Goal: Navigation & Orientation: Find specific page/section

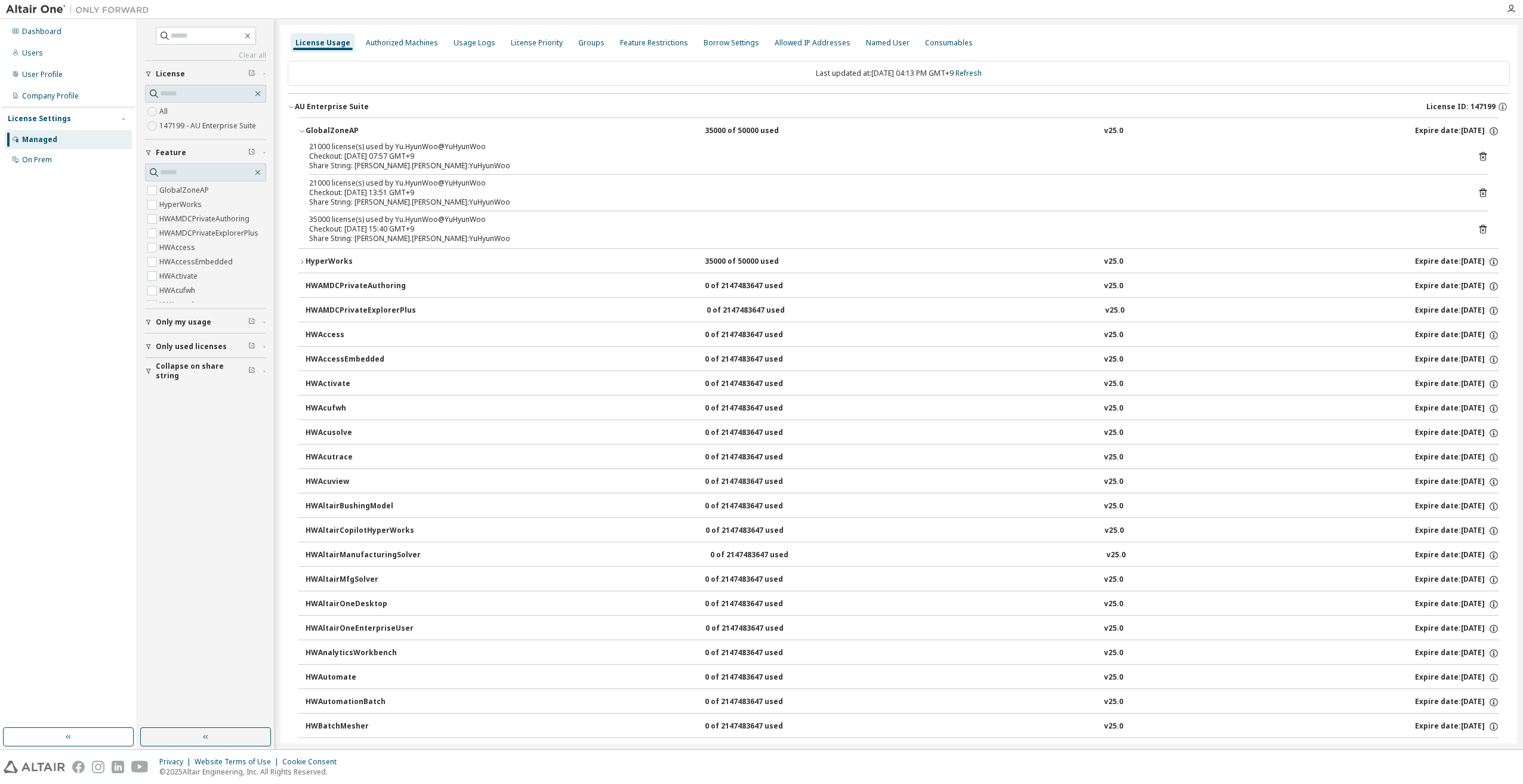
click at [28, 8] on img at bounding box center [80, 9] width 149 height 12
click at [65, 8] on img at bounding box center [80, 9] width 149 height 12
click at [124, 6] on img at bounding box center [80, 9] width 149 height 12
click at [25, 6] on img at bounding box center [80, 9] width 149 height 12
click at [42, 30] on div "Dashboard" at bounding box center [42, 32] width 40 height 10
